Goal: Information Seeking & Learning: Learn about a topic

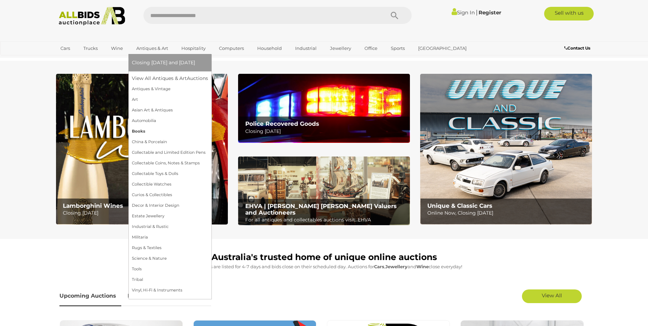
click at [139, 130] on link "Books" at bounding box center [170, 131] width 76 height 11
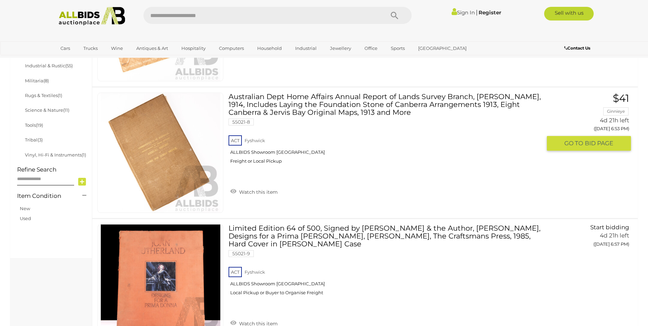
scroll to position [273, 0]
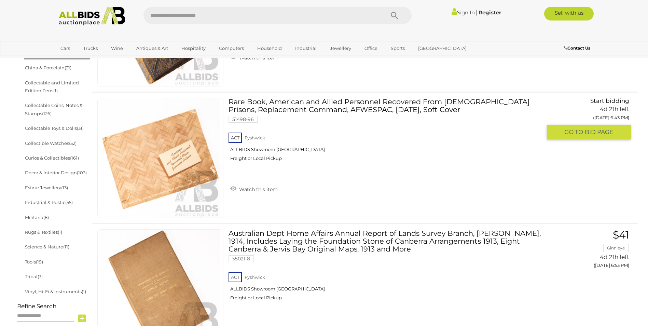
click at [253, 110] on link "Rare Book, American and Allied Personnel Recovered From Japanese Prisons, Repla…" at bounding box center [387, 132] width 308 height 69
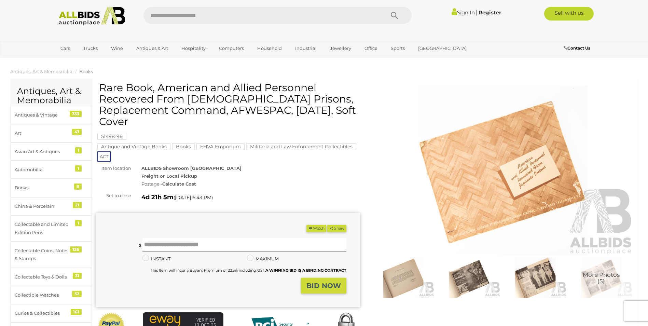
click at [479, 185] on img at bounding box center [502, 170] width 264 height 170
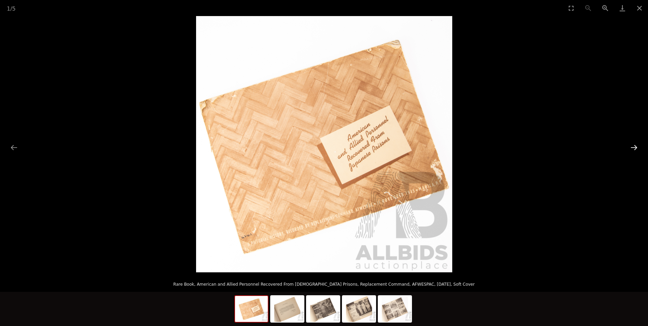
click at [633, 150] on button "Next slide" at bounding box center [633, 147] width 14 height 13
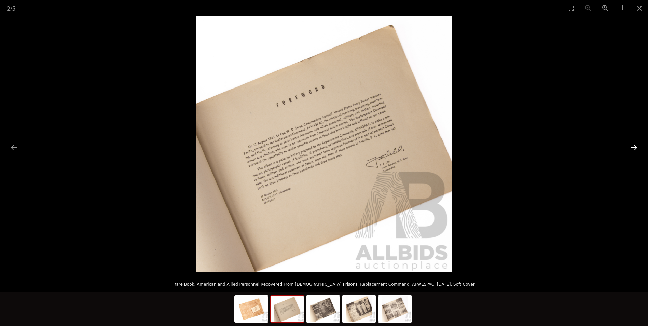
click at [633, 150] on button "Next slide" at bounding box center [633, 147] width 14 height 13
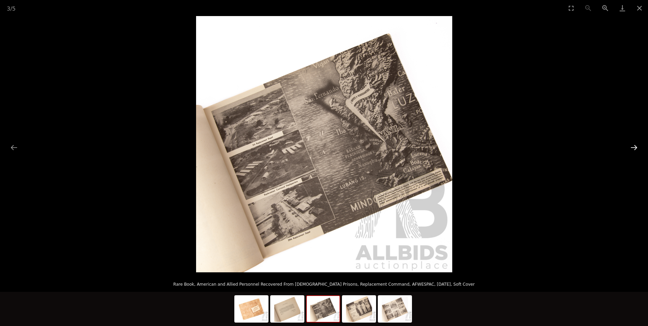
click at [633, 150] on button "Next slide" at bounding box center [633, 147] width 14 height 13
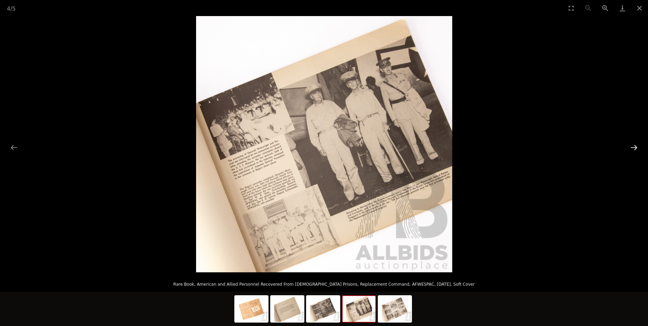
click at [633, 150] on button "Next slide" at bounding box center [633, 147] width 14 height 13
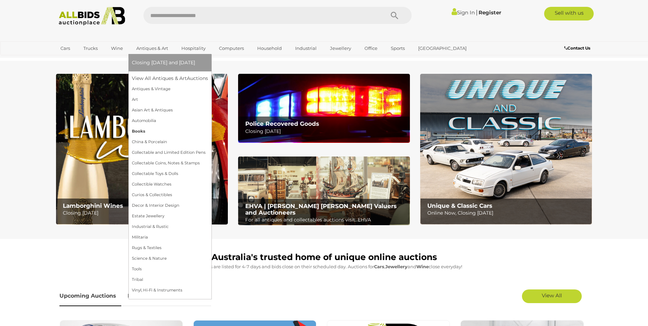
click at [138, 130] on link "Books" at bounding box center [170, 131] width 76 height 11
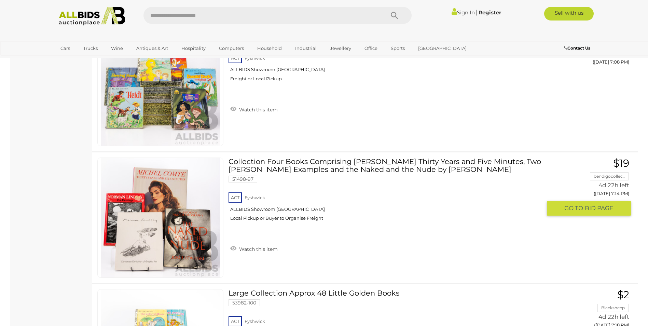
scroll to position [808, 0]
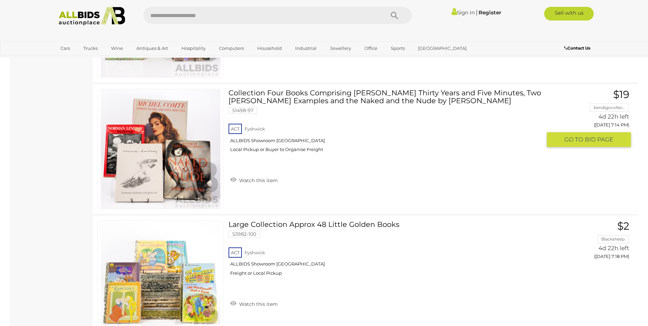
click at [162, 131] on link at bounding box center [160, 149] width 126 height 120
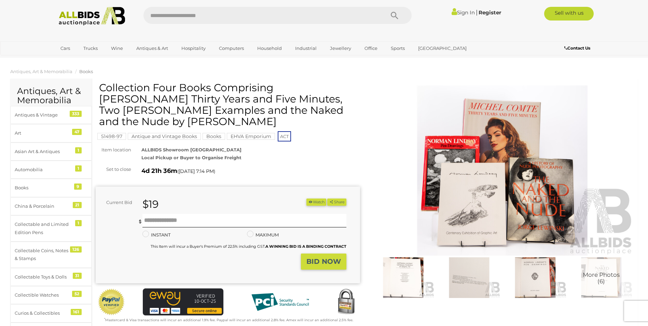
click at [501, 156] on img at bounding box center [502, 170] width 264 height 170
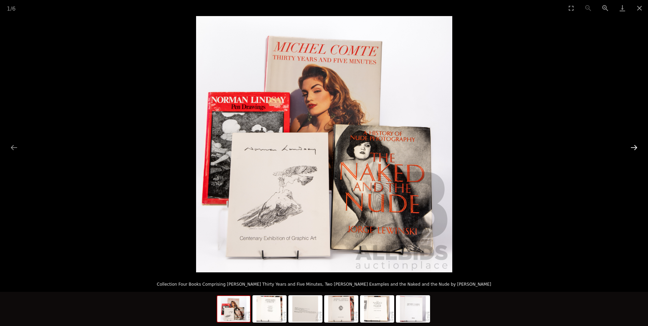
click at [635, 149] on button "Next slide" at bounding box center [633, 147] width 14 height 13
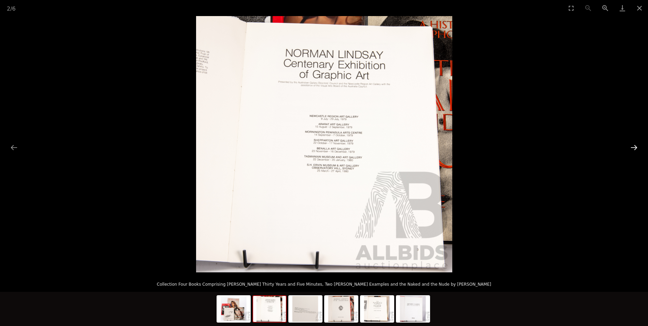
click at [635, 149] on button "Next slide" at bounding box center [633, 147] width 14 height 13
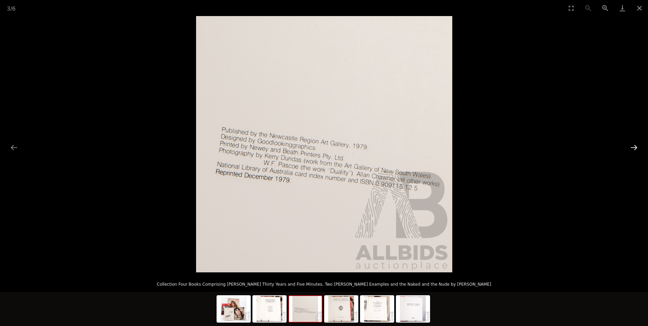
click at [635, 149] on button "Next slide" at bounding box center [633, 147] width 14 height 13
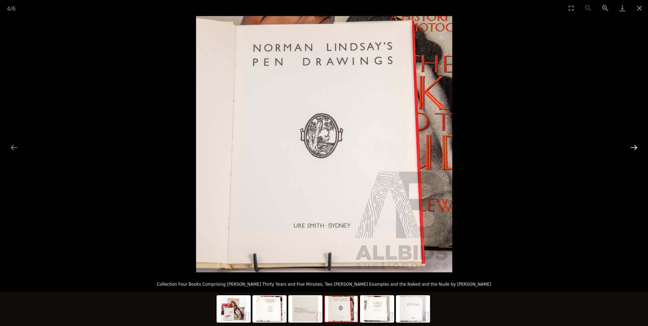
click at [635, 149] on button "Next slide" at bounding box center [633, 147] width 14 height 13
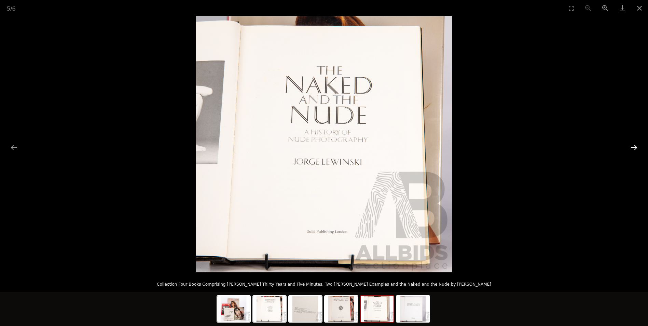
click at [635, 149] on button "Next slide" at bounding box center [633, 147] width 14 height 13
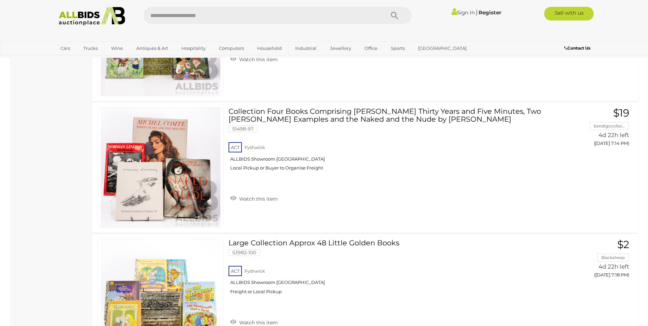
scroll to position [787, 0]
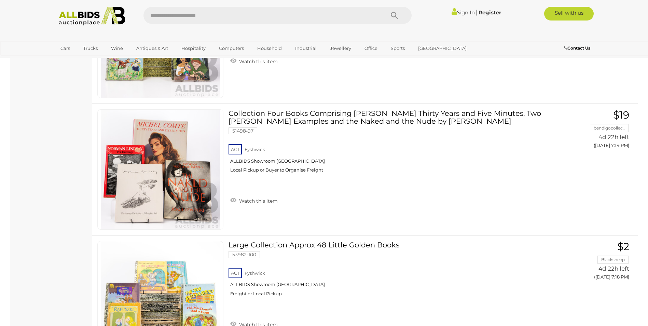
scroll to position [63, 0]
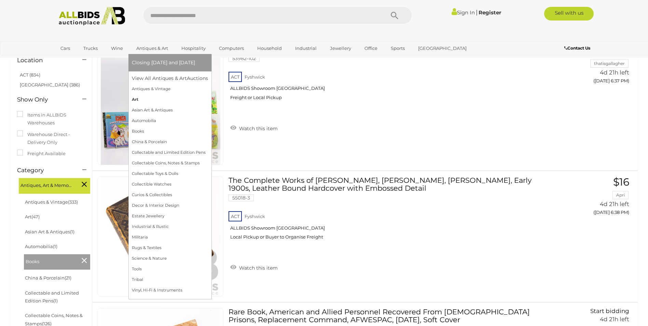
click at [134, 98] on link "Art" at bounding box center [170, 99] width 76 height 11
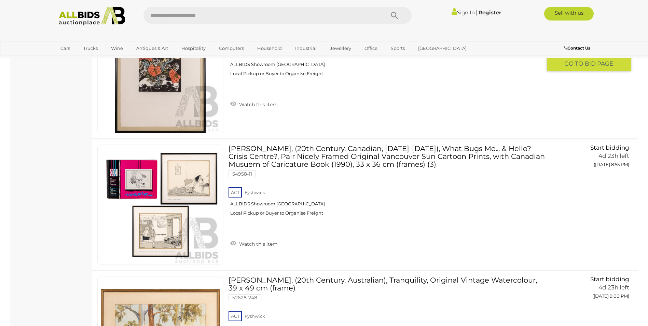
scroll to position [4472, 0]
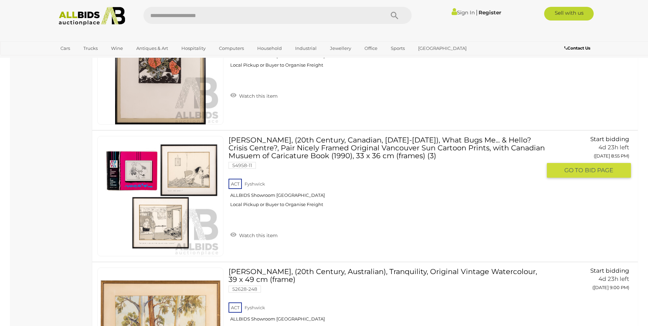
click at [156, 200] on img at bounding box center [160, 195] width 119 height 119
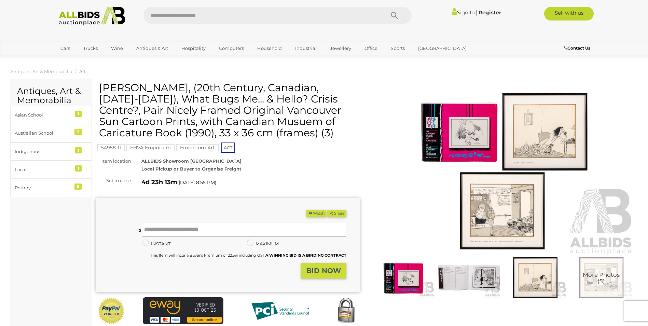
click at [469, 175] on img at bounding box center [502, 170] width 264 height 170
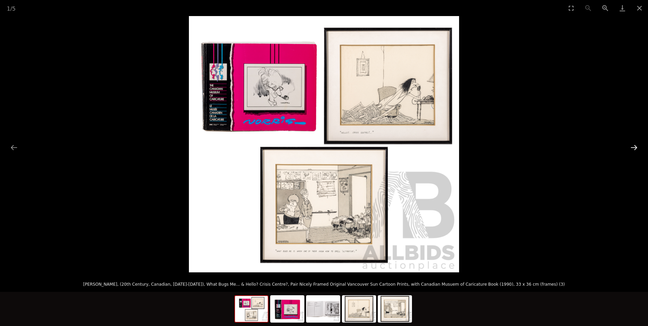
click at [636, 146] on button "Next slide" at bounding box center [633, 147] width 14 height 13
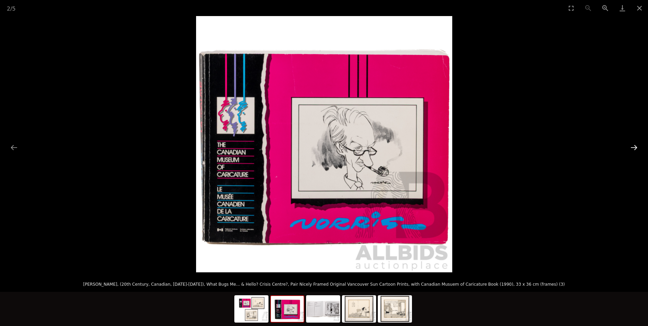
click at [636, 146] on button "Next slide" at bounding box center [633, 147] width 14 height 13
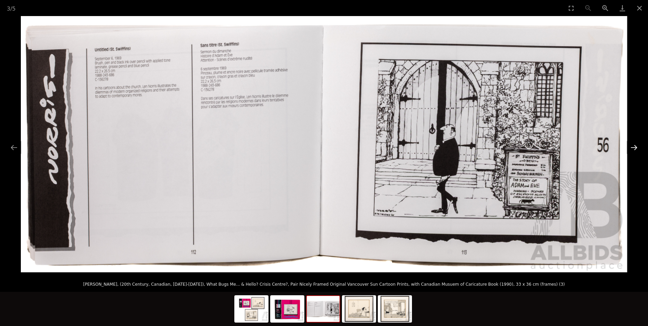
click at [636, 146] on button "Next slide" at bounding box center [633, 147] width 14 height 13
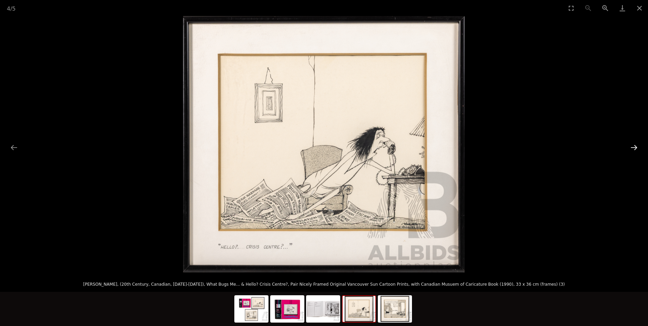
click at [636, 146] on button "Next slide" at bounding box center [633, 147] width 14 height 13
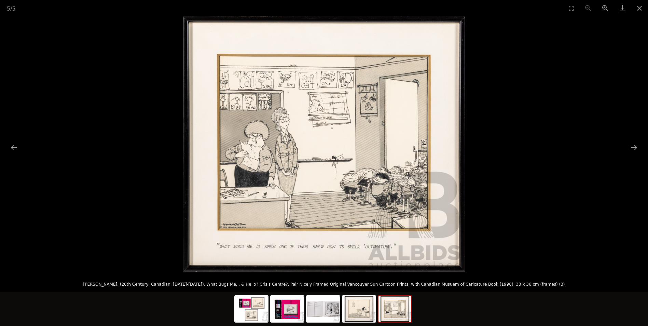
click at [260, 216] on img at bounding box center [323, 144] width 281 height 256
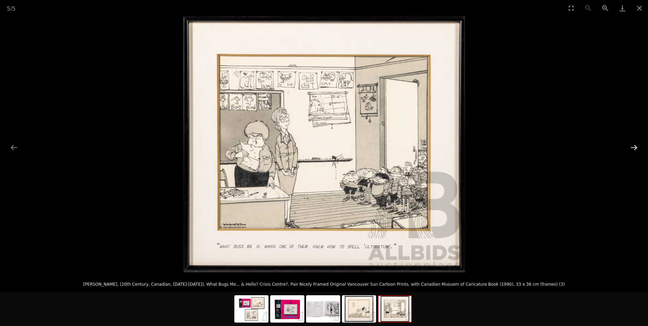
click at [635, 147] on button "Next slide" at bounding box center [633, 147] width 14 height 13
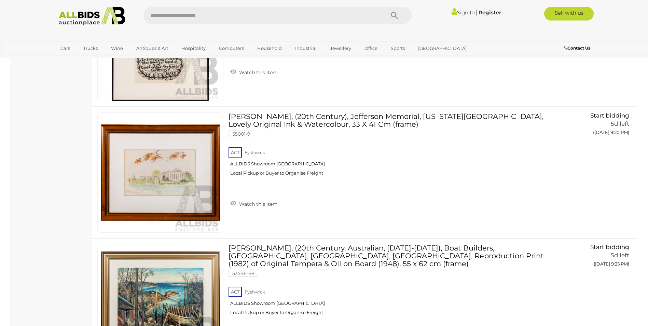
scroll to position [5044, 0]
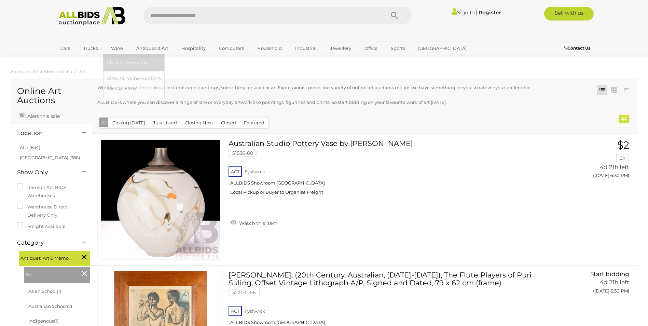
click at [117, 47] on link "Wine" at bounding box center [117, 48] width 21 height 11
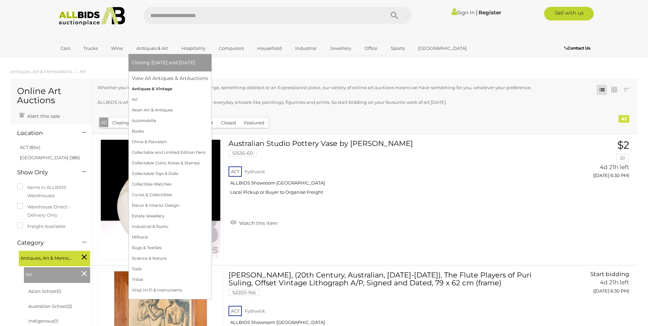
click at [147, 88] on link "Antiques & Vintage" at bounding box center [170, 89] width 76 height 11
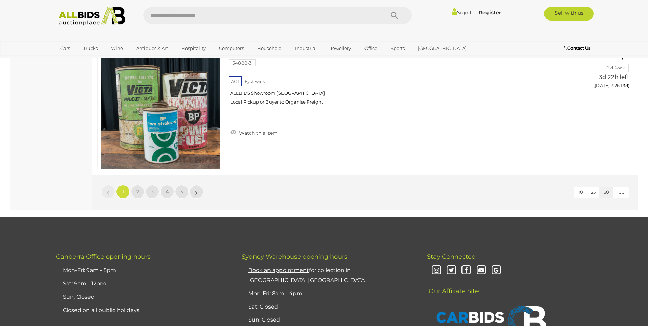
scroll to position [6554, 0]
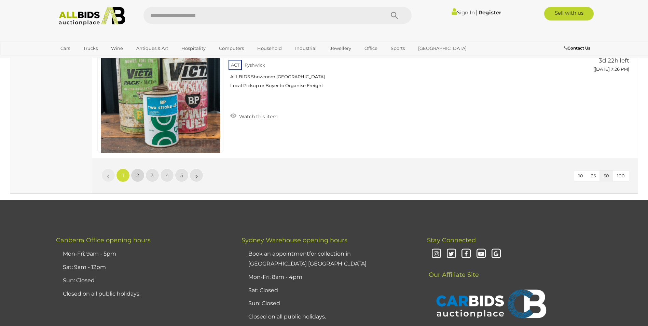
click at [136, 173] on span "2" at bounding box center [137, 175] width 3 height 6
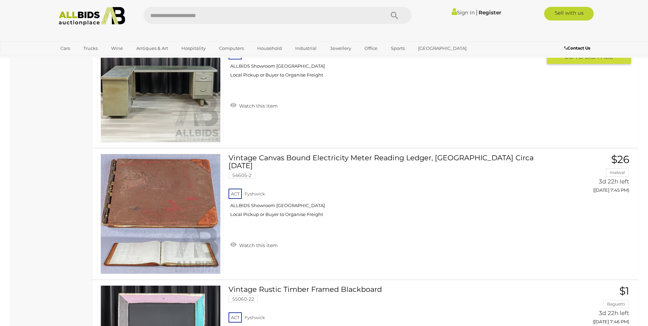
scroll to position [2360, 0]
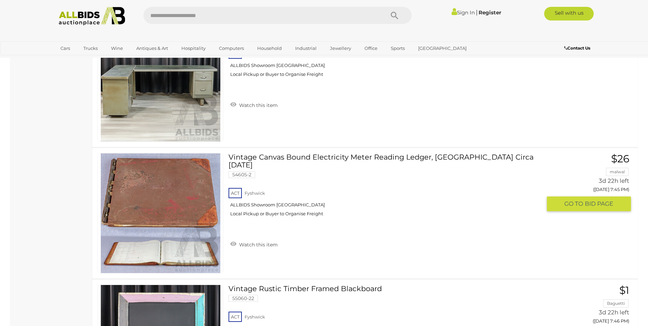
click at [174, 203] on link at bounding box center [160, 213] width 126 height 120
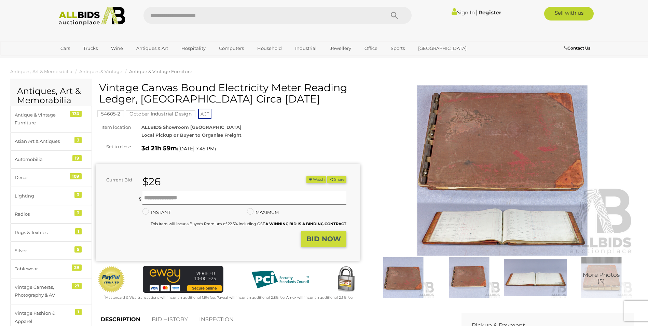
click at [499, 149] on img at bounding box center [502, 170] width 264 height 170
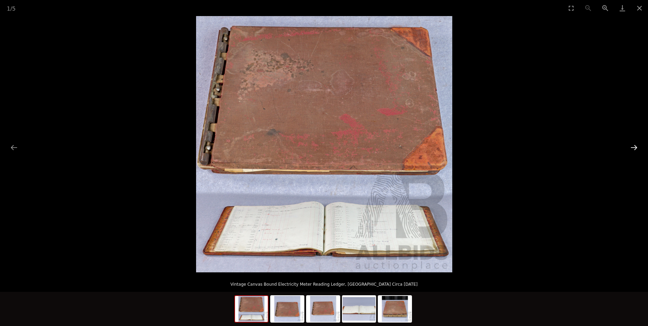
click at [631, 147] on button "Next slide" at bounding box center [633, 147] width 14 height 13
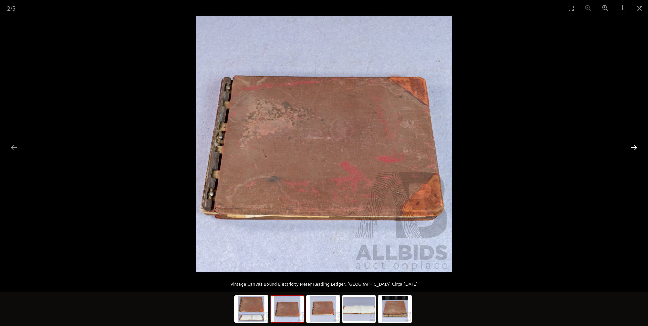
click at [636, 147] on button "Next slide" at bounding box center [633, 147] width 14 height 13
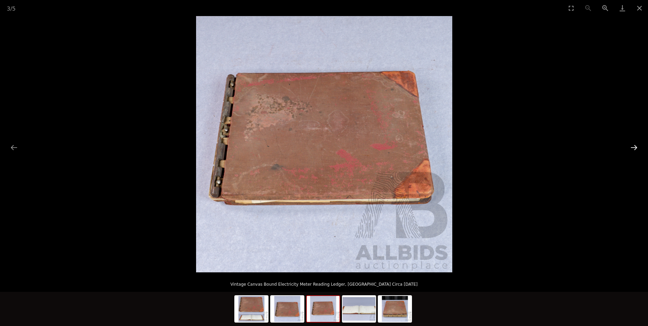
click at [636, 146] on button "Next slide" at bounding box center [633, 147] width 14 height 13
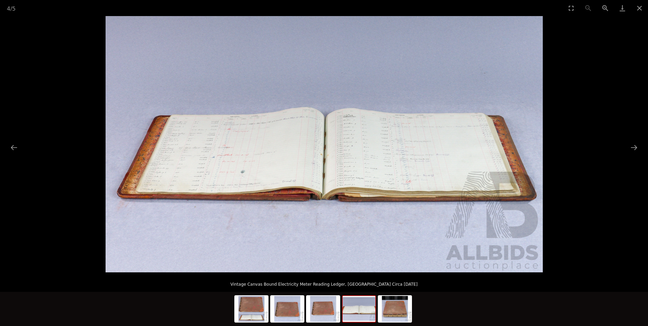
click at [326, 192] on img at bounding box center [323, 144] width 437 height 256
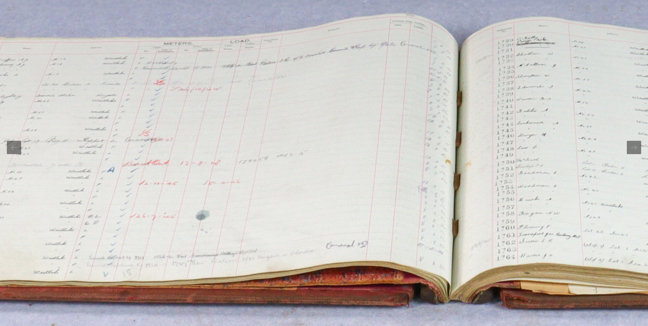
drag, startPoint x: 208, startPoint y: 84, endPoint x: 345, endPoint y: 152, distance: 153.0
click at [345, 152] on img at bounding box center [456, 129] width 1365 height 800
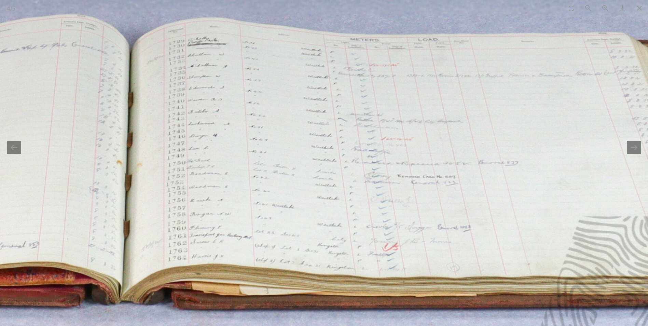
drag, startPoint x: 349, startPoint y: 175, endPoint x: -1, endPoint y: 170, distance: 349.9
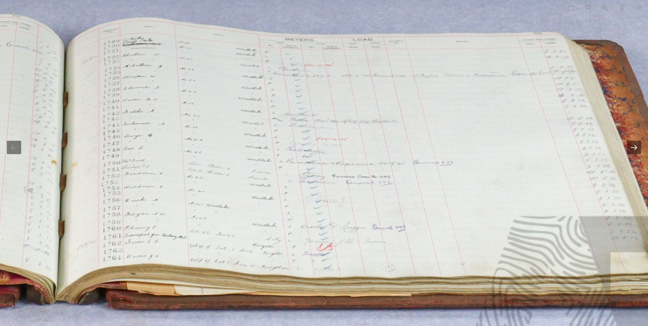
click at [635, 145] on button "Next slide" at bounding box center [633, 147] width 14 height 13
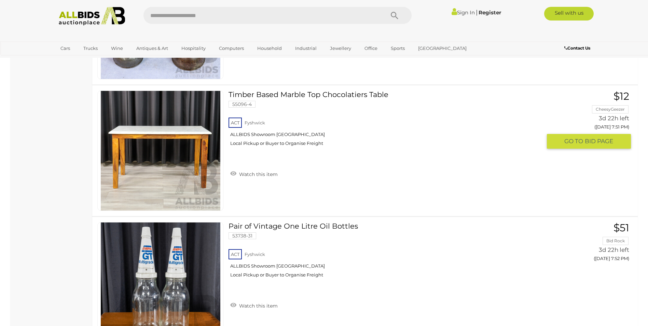
scroll to position [3462, 0]
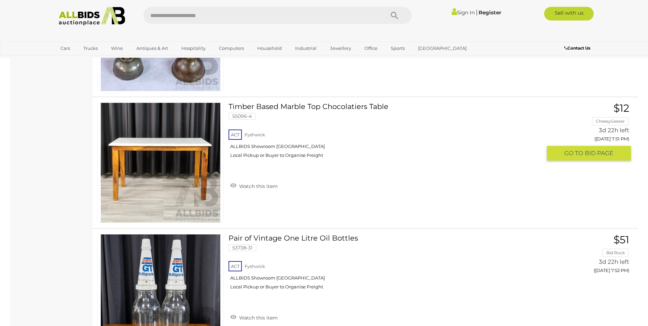
click at [146, 168] on img at bounding box center [160, 162] width 119 height 119
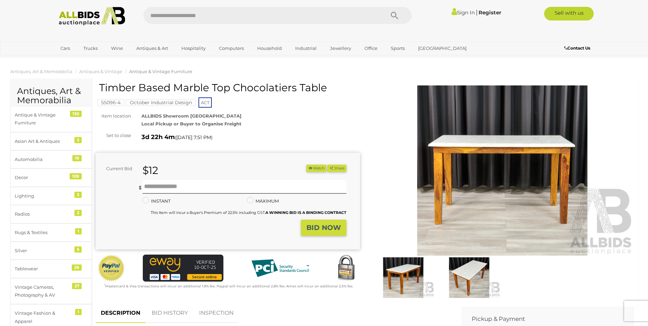
click at [472, 164] on img at bounding box center [502, 170] width 264 height 170
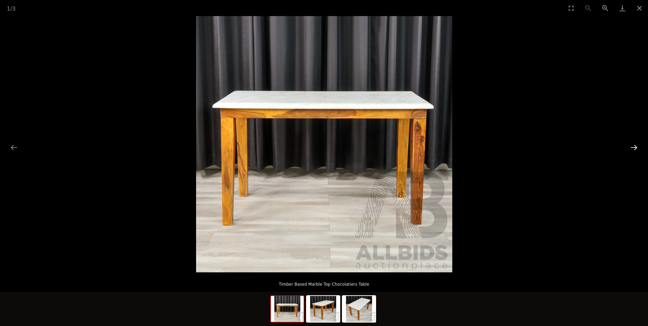
click at [634, 145] on button "Next slide" at bounding box center [633, 147] width 14 height 13
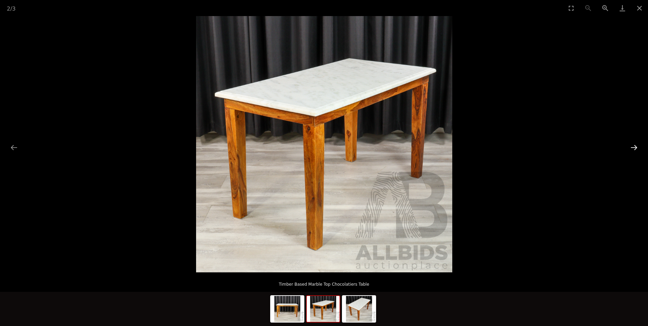
click at [634, 145] on button "Next slide" at bounding box center [633, 147] width 14 height 13
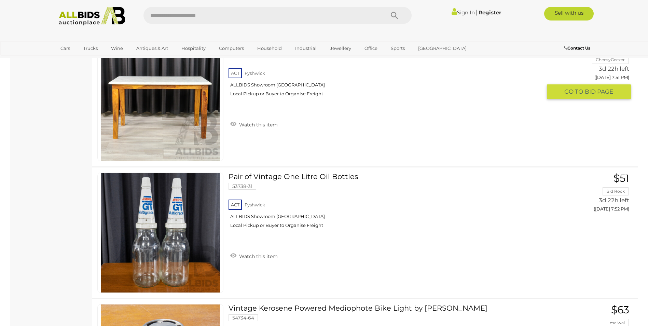
scroll to position [3421, 0]
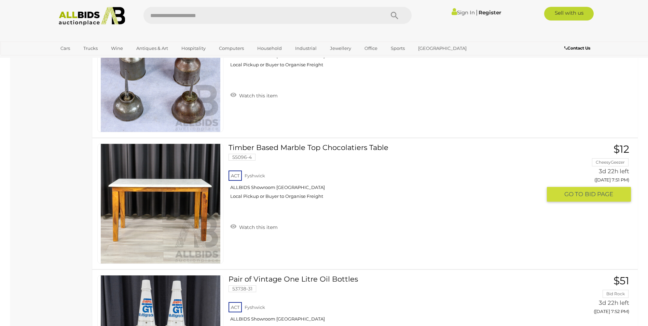
click at [265, 146] on link "Timber Based Marble Top Chocolatiers Table 55096-4 ACT Fyshwick ALLBIDS Showroo…" at bounding box center [387, 173] width 308 height 61
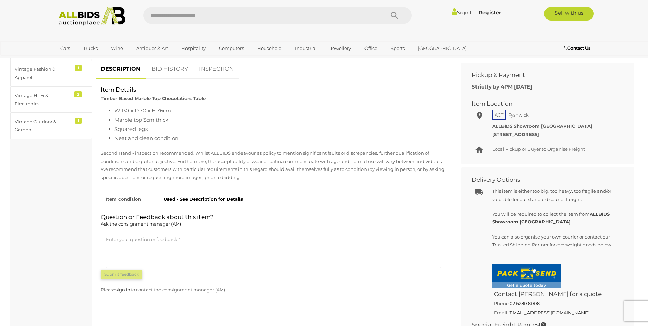
scroll to position [171, 0]
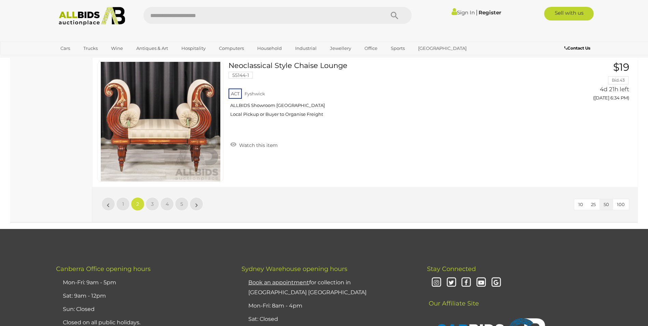
scroll to position [6595, 0]
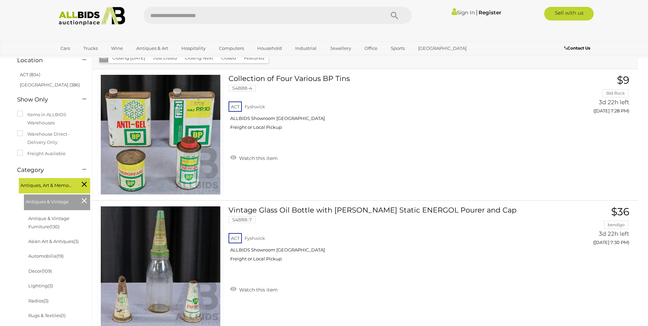
scroll to position [6595, 0]
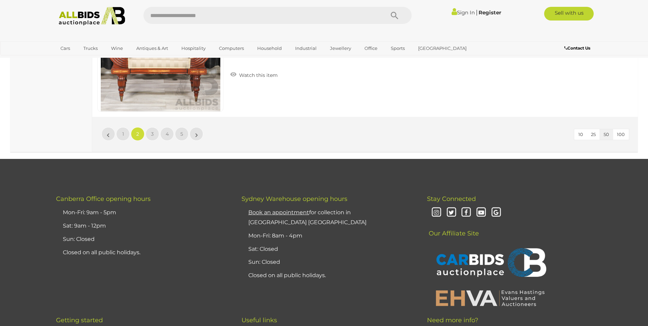
scroll to position [73, 0]
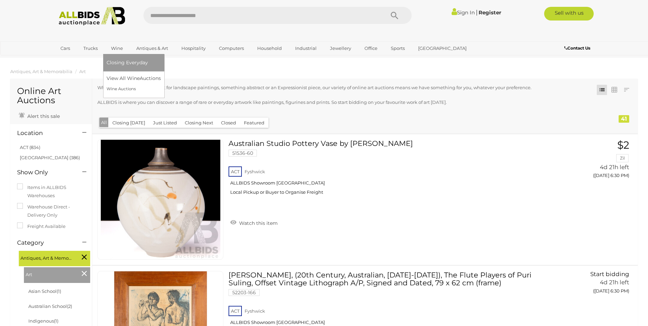
click at [120, 47] on link "Wine" at bounding box center [117, 48] width 21 height 11
click at [122, 87] on link "Wine Auctions" at bounding box center [134, 89] width 54 height 11
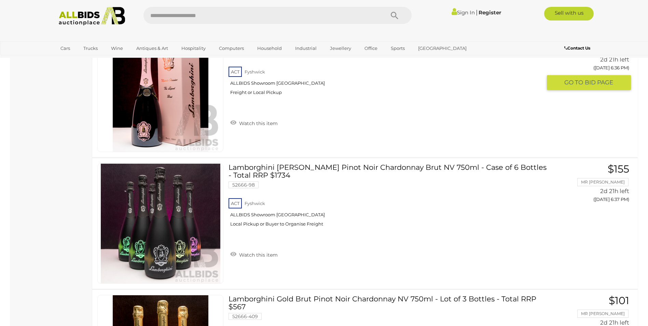
scroll to position [1263, 0]
